Goal: Information Seeking & Learning: Learn about a topic

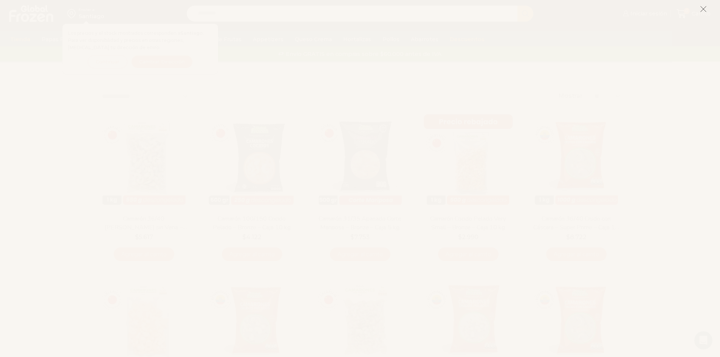
click at [705, 10] on icon at bounding box center [703, 9] width 7 height 7
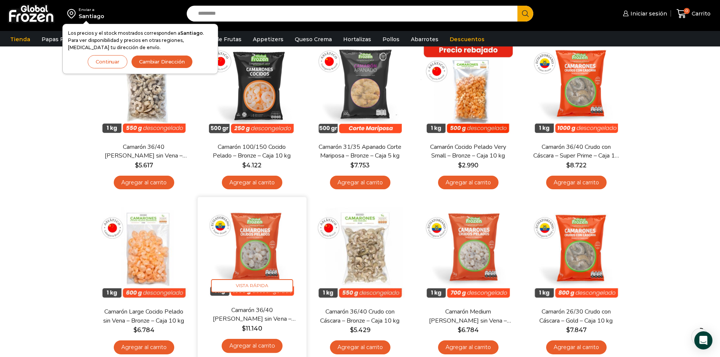
scroll to position [38, 0]
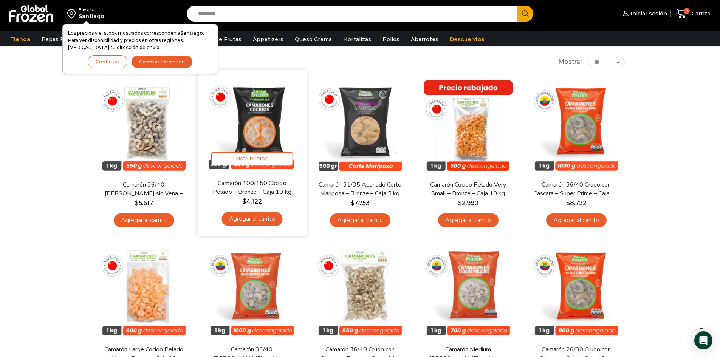
click at [267, 186] on link "Camarón 100/150 Cocido Pelado – Bronze – Caja 10 kg" at bounding box center [252, 188] width 88 height 18
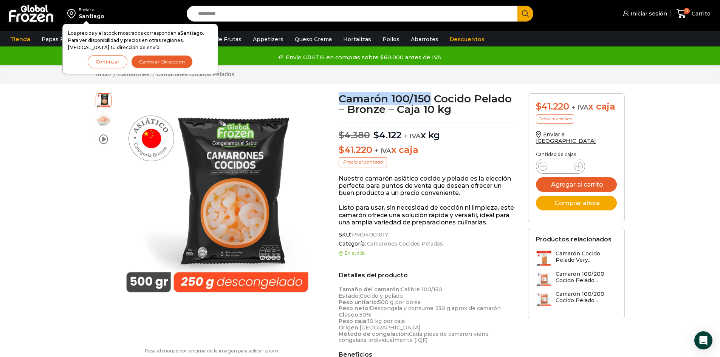
drag, startPoint x: 430, startPoint y: 98, endPoint x: 338, endPoint y: 97, distance: 91.8
click at [338, 97] on div "Camarón 100/150 Cocido Pelado – Bronze – Caja 10 kg $ 4.380 Original price was:…" at bounding box center [427, 326] width 189 height 467
copy h1 "Camarón 100/150"
drag, startPoint x: 458, startPoint y: 108, endPoint x: 340, endPoint y: 96, distance: 118.5
click at [340, 96] on h1 "Camarón 100/150 Cocido Pelado – Bronze – Caja 10 kg" at bounding box center [428, 103] width 178 height 21
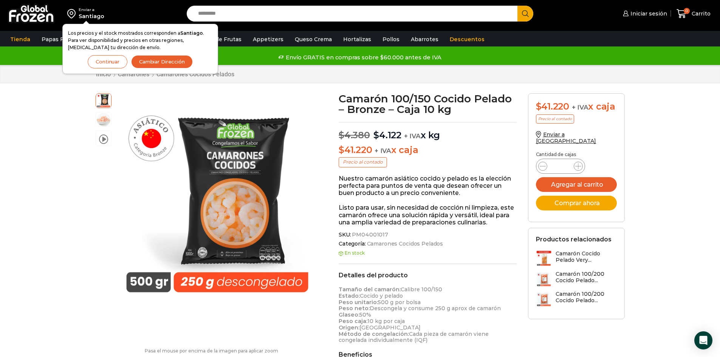
drag, startPoint x: 462, startPoint y: 307, endPoint x: 448, endPoint y: 283, distance: 27.9
click at [448, 283] on div "Detalles del producto Tamaño del camarón: Calibre 100/150 Estado: Cocido y pela…" at bounding box center [428, 308] width 178 height 72
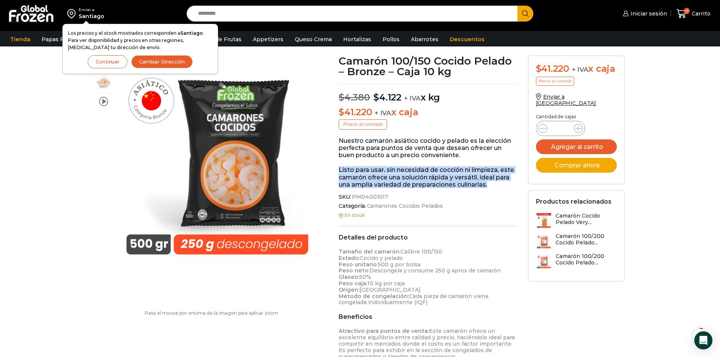
drag, startPoint x: 493, startPoint y: 185, endPoint x: 337, endPoint y: 170, distance: 156.0
click at [337, 170] on div "Camarón 100/150 Cocido Pelado – Bronze – Caja 10 kg $ 4.380 Original price was:…" at bounding box center [427, 289] width 189 height 467
copy p "Listo para usar, sin necesidad de cocción ni limpieza, este camarón ofrece una …"
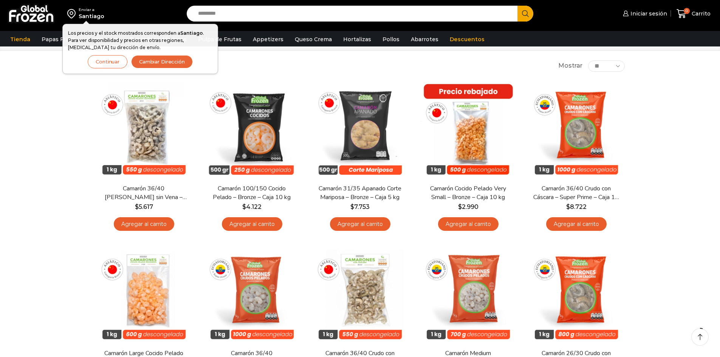
scroll to position [38, 0]
